Goal: Task Accomplishment & Management: Manage account settings

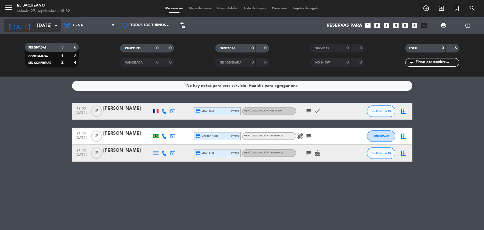
click at [55, 24] on icon "arrow_drop_down" at bounding box center [56, 25] width 7 height 7
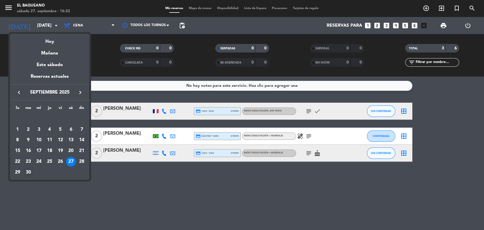
click at [27, 171] on div "30" at bounding box center [29, 173] width 10 height 10
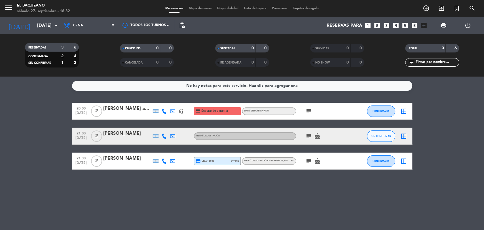
click at [306, 109] on icon "subject" at bounding box center [308, 111] width 7 height 7
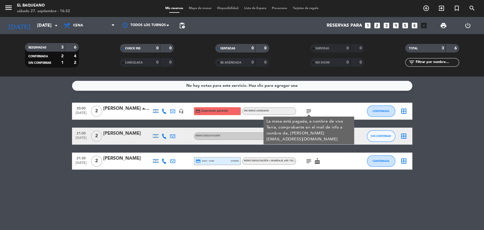
click at [306, 109] on icon "subject" at bounding box center [308, 111] width 7 height 7
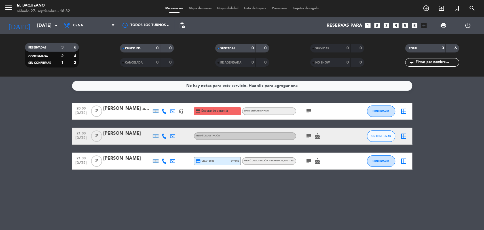
click at [307, 136] on icon "subject" at bounding box center [308, 136] width 7 height 7
click at [307, 163] on icon "subject" at bounding box center [308, 161] width 7 height 7
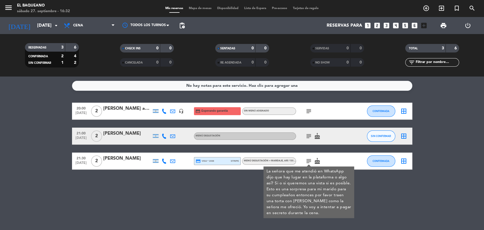
click at [307, 163] on icon "subject" at bounding box center [308, 161] width 7 height 7
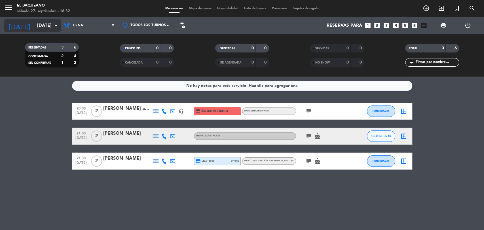
click at [54, 26] on icon "arrow_drop_down" at bounding box center [56, 25] width 7 height 7
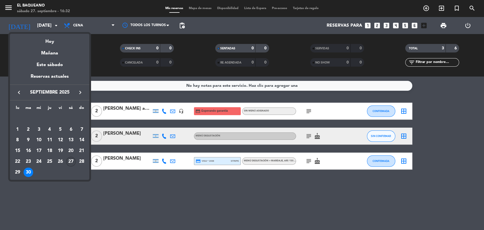
click at [75, 162] on div "27" at bounding box center [71, 162] width 10 height 10
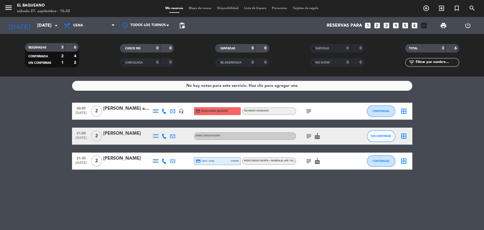
type input "[DATE]"
